Goal: Information Seeking & Learning: Learn about a topic

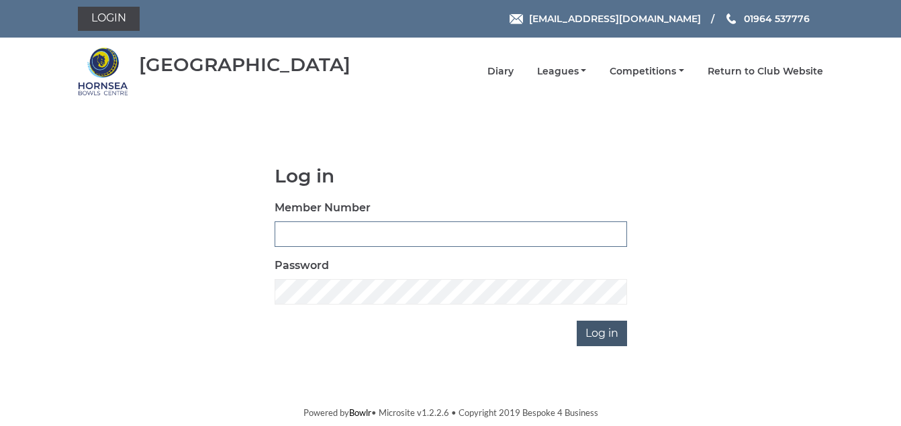
type input "1088"
click at [591, 336] on input "Log in" at bounding box center [602, 334] width 50 height 26
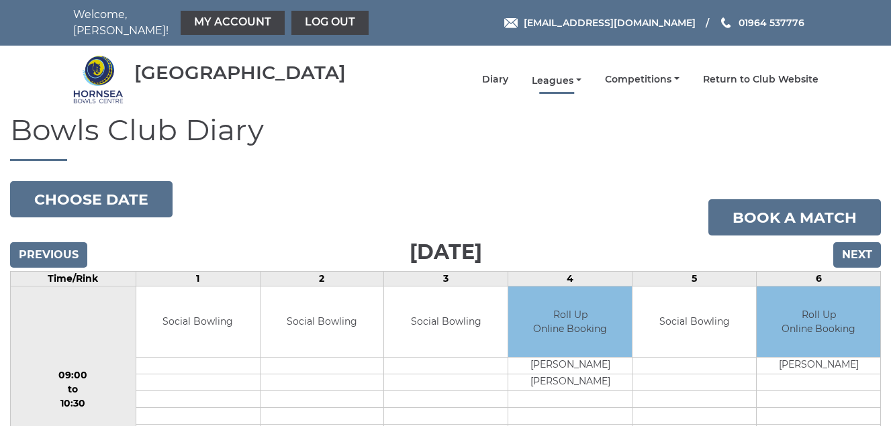
click at [545, 79] on link "Leagues" at bounding box center [557, 81] width 50 height 13
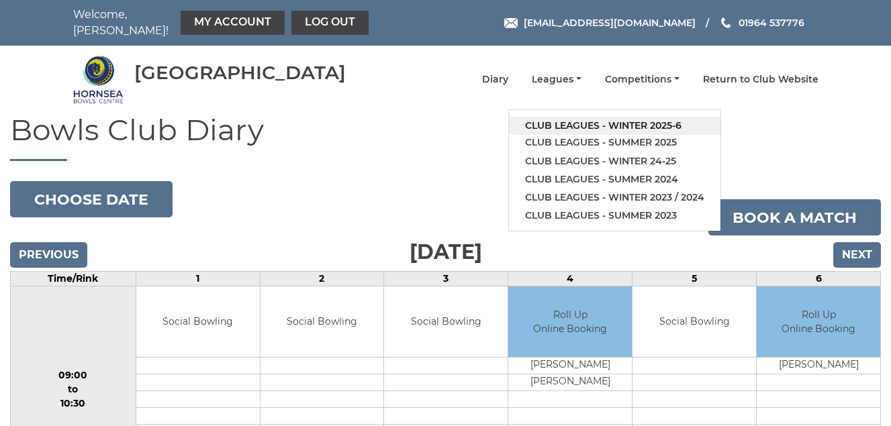
click at [573, 123] on link "Club leagues - Winter 2025-6" at bounding box center [614, 126] width 211 height 18
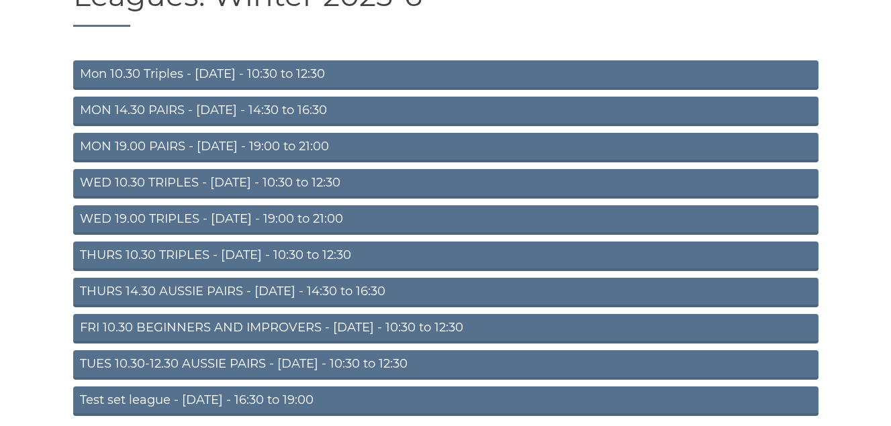
scroll to position [188, 0]
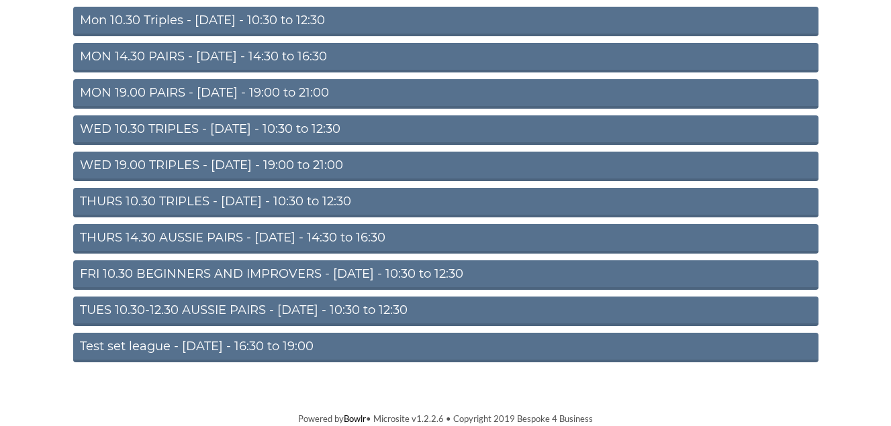
click at [295, 275] on link "FRI 10.30 BEGINNERS AND IMPROVERS - Friday - 10:30 to 12:30" at bounding box center [445, 275] width 745 height 30
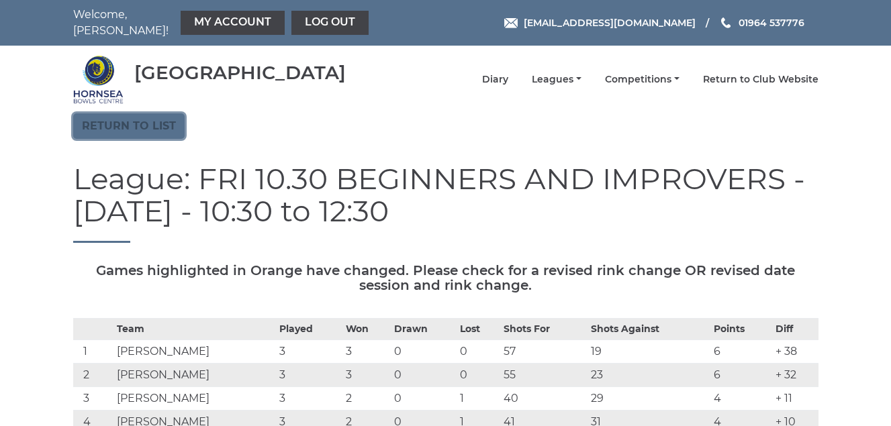
click at [120, 125] on link "Return to list" at bounding box center [128, 126] width 111 height 26
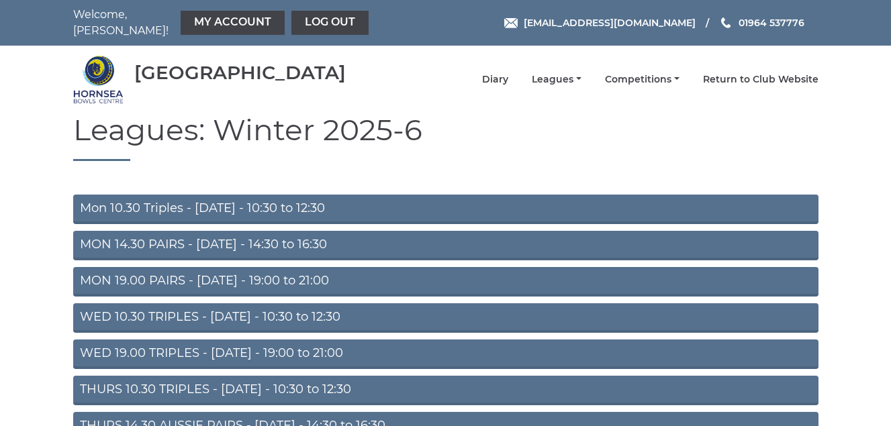
scroll to position [67, 0]
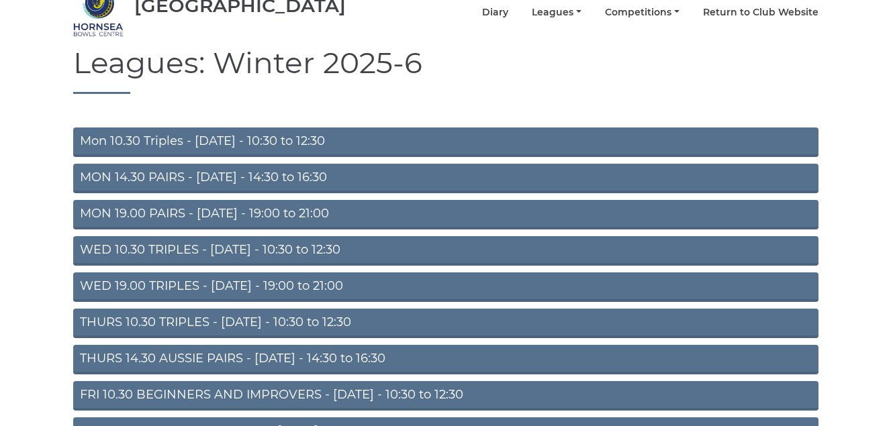
click at [244, 251] on link "WED 10.30 TRIPLES - [DATE] - 10:30 to 12:30" at bounding box center [445, 251] width 745 height 30
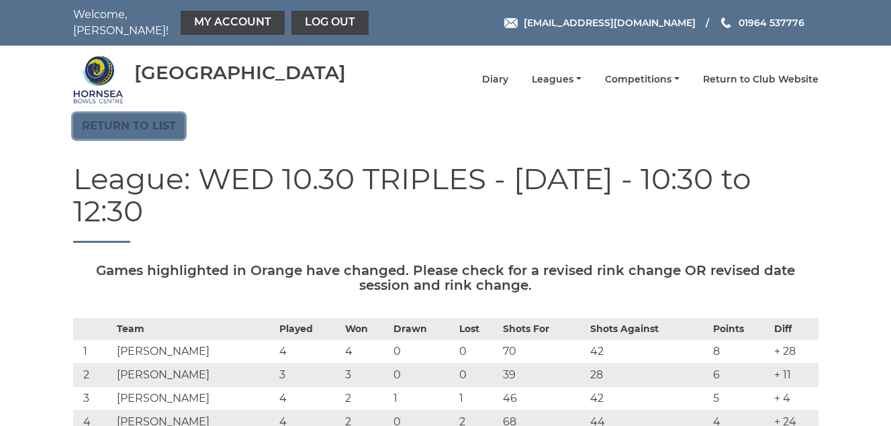
click at [115, 126] on link "Return to list" at bounding box center [128, 126] width 111 height 26
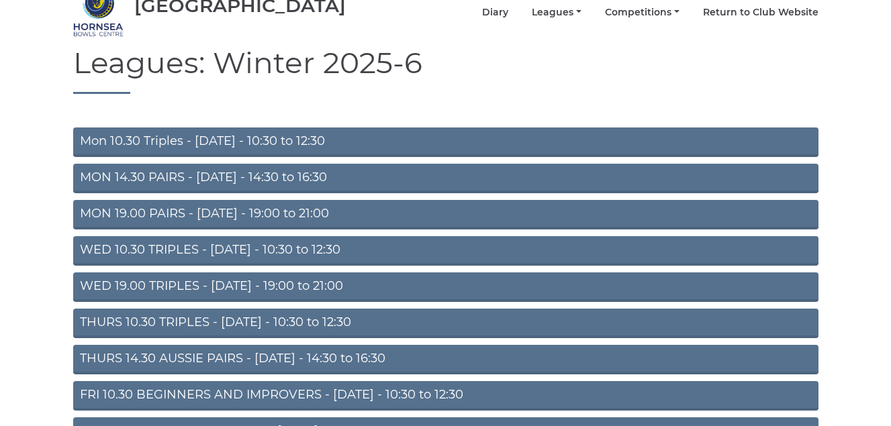
scroll to position [134, 0]
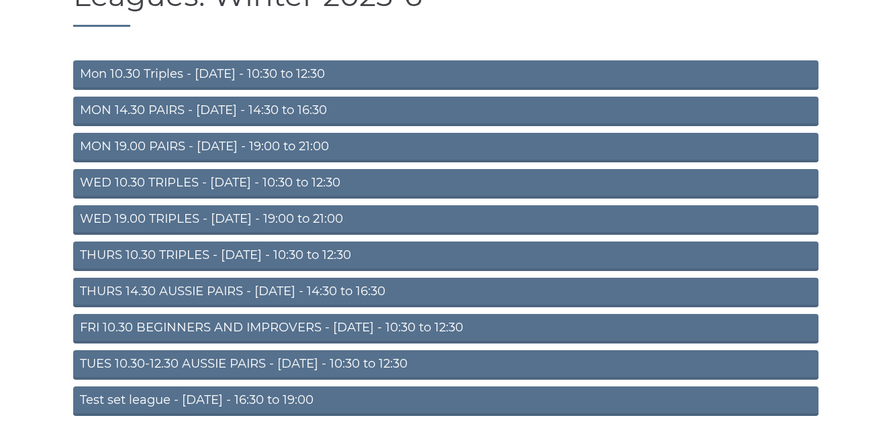
click at [239, 255] on link "THURS 10.30 TRIPLES - [DATE] - 10:30 to 12:30" at bounding box center [445, 257] width 745 height 30
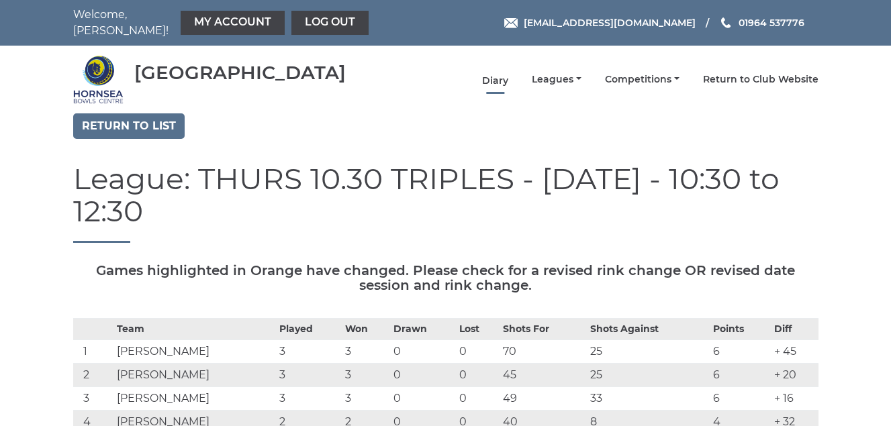
click at [491, 78] on link "Diary" at bounding box center [495, 81] width 26 height 13
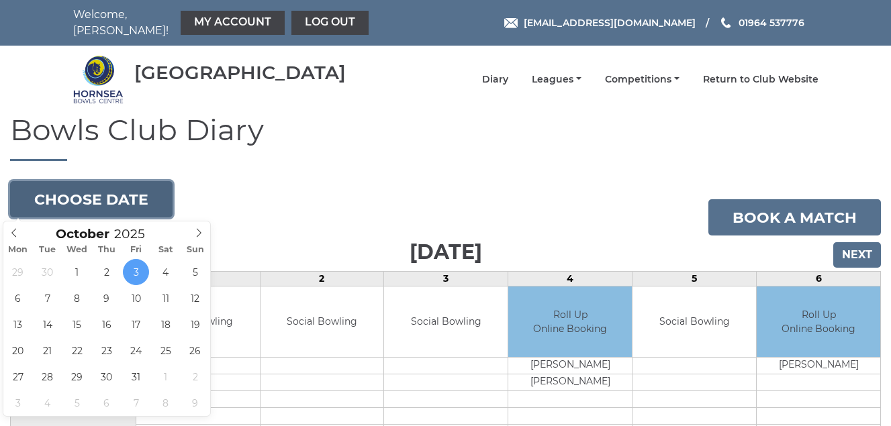
click at [112, 193] on button "Choose date" at bounding box center [91, 199] width 162 height 36
type input "[DATE]"
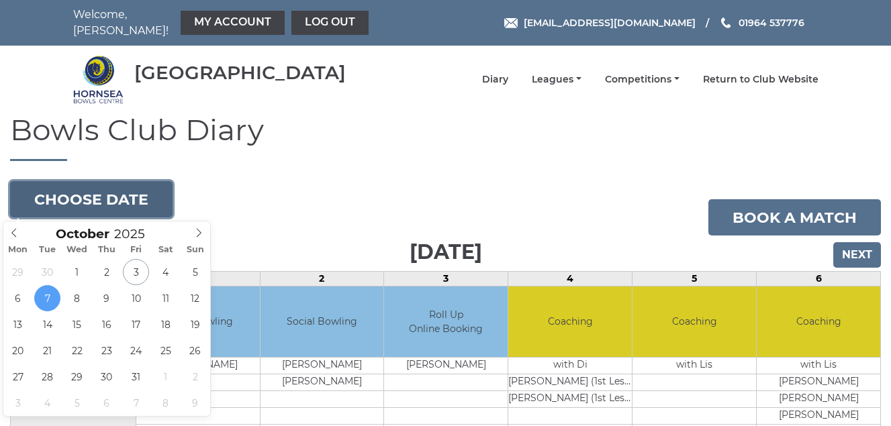
click at [99, 197] on button "Choose date" at bounding box center [91, 199] width 162 height 36
type input "[DATE]"
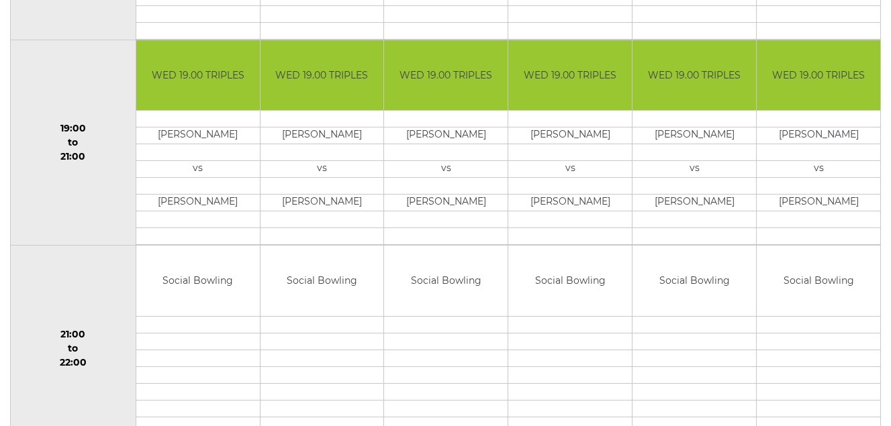
scroll to position [1334, 0]
